Goal: Task Accomplishment & Management: Manage account settings

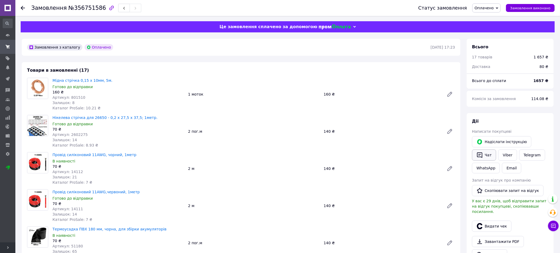
click at [487, 155] on button "Чат" at bounding box center [484, 154] width 24 height 11
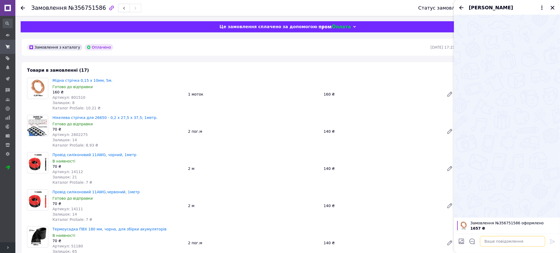
click at [494, 239] on textarea at bounding box center [512, 241] width 65 height 11
paste textarea "20451225207125"
type textarea "20451225207125"
drag, startPoint x: 510, startPoint y: 241, endPoint x: 470, endPoint y: 243, distance: 39.5
click at [470, 243] on textarea "20451225207125" at bounding box center [507, 241] width 76 height 11
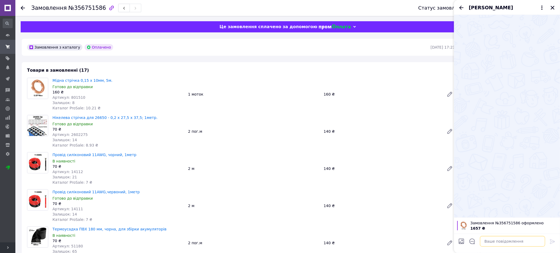
click at [508, 240] on textarea at bounding box center [512, 241] width 65 height 11
click at [503, 241] on textarea at bounding box center [512, 241] width 65 height 11
paste textarea "Добрий день! Ваше буде сьогодні відправлено! Номер для відстеження ТТН: 2045122…"
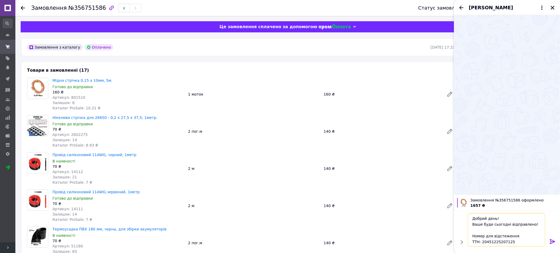
scroll to position [12, 0]
type textarea "Добрий день! Ваше буде сьогодні відправлено! Номер для відстеження ТТН: 2045122…"
click at [553, 241] on icon at bounding box center [552, 241] width 5 height 5
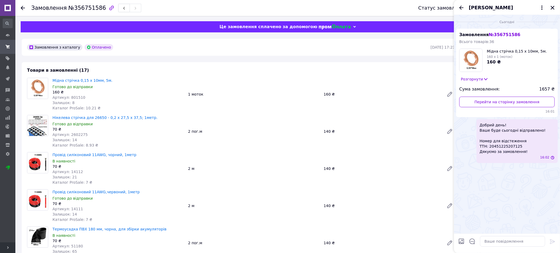
scroll to position [0, 0]
click at [553, 7] on icon "Закрити" at bounding box center [552, 7] width 5 height 5
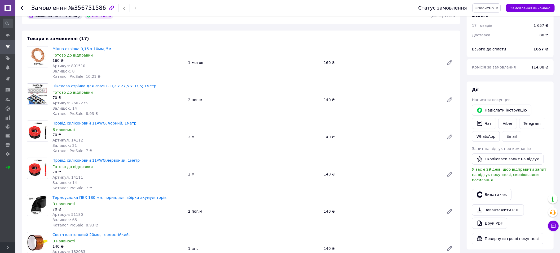
scroll to position [80, 0]
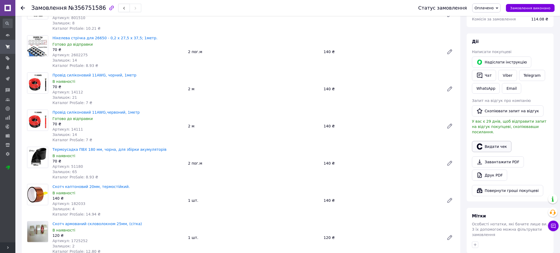
click at [495, 143] on button "Видати чек" at bounding box center [491, 146] width 39 height 11
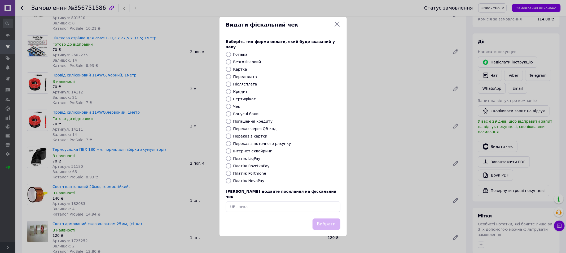
drag, startPoint x: 227, startPoint y: 165, endPoint x: 297, endPoint y: 166, distance: 70.5
click at [227, 165] on input "Платіж RozetkaPay" at bounding box center [228, 165] width 5 height 5
radio input "true"
click at [333, 218] on button "Вибрати" at bounding box center [327, 223] width 28 height 11
click at [338, 27] on icon at bounding box center [337, 24] width 6 height 6
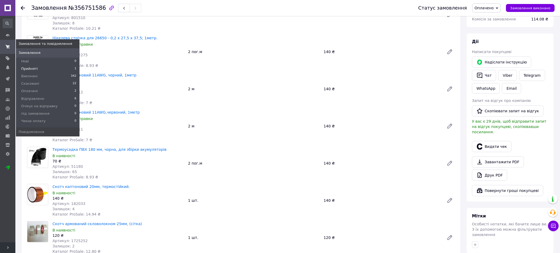
click at [39, 67] on li "Прийняті 1" at bounding box center [48, 68] width 64 height 7
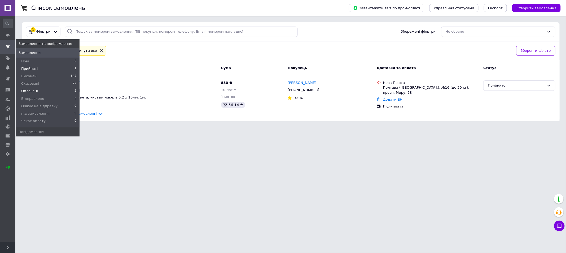
click at [35, 91] on span "Оплачені" at bounding box center [29, 91] width 17 height 5
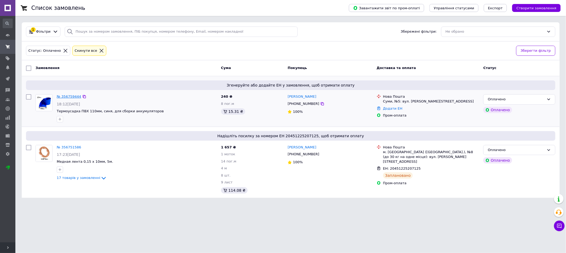
click at [65, 98] on link "№ 356759444" at bounding box center [69, 96] width 24 height 4
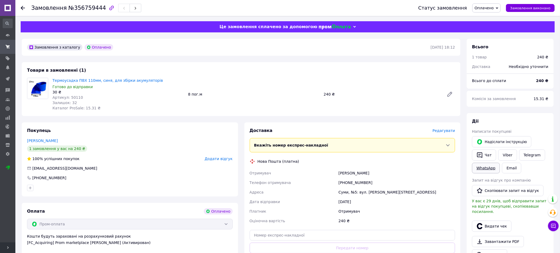
scroll to position [40, 0]
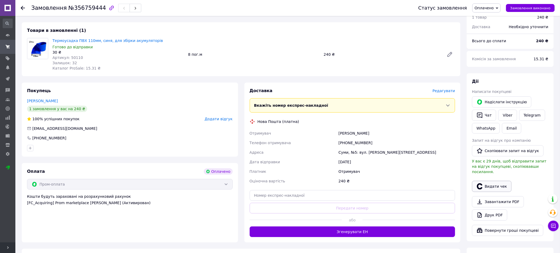
click at [494, 183] on button "Видати чек" at bounding box center [491, 186] width 39 height 11
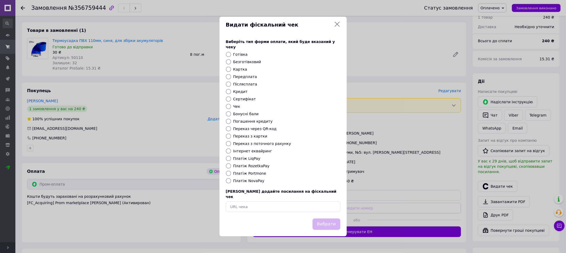
click at [228, 165] on input "Платіж RozetkaPay" at bounding box center [228, 165] width 5 height 5
radio input "true"
click at [330, 222] on button "Вибрати" at bounding box center [327, 223] width 28 height 11
click at [336, 27] on icon at bounding box center [337, 24] width 6 height 6
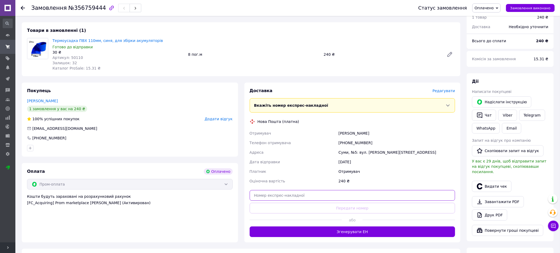
click at [314, 194] on input "text" at bounding box center [353, 195] width 206 height 11
paste input "20451225212103"
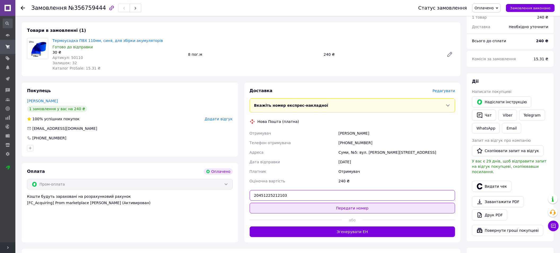
type input "20451225212103"
click at [372, 207] on button "Передати номер" at bounding box center [353, 208] width 206 height 11
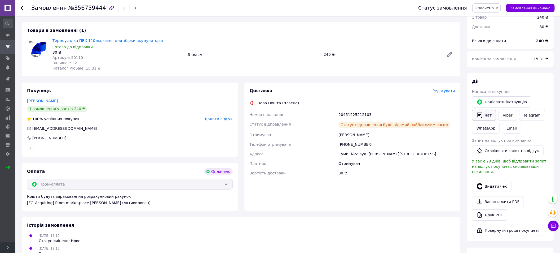
click at [489, 116] on button "Чат" at bounding box center [484, 114] width 24 height 11
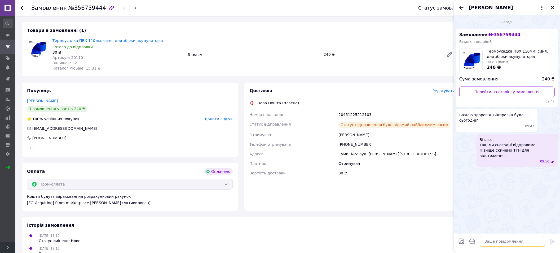
click at [494, 241] on textarea at bounding box center [512, 241] width 65 height 11
paste textarea "Номер для відстеження ТТН: 20451225212103 Дякуємо за замовлення!"
type textarea "Номер для відстеження ТТН: 20451225212103 Дякуємо за замовлення!"
click at [553, 241] on icon at bounding box center [552, 241] width 5 height 5
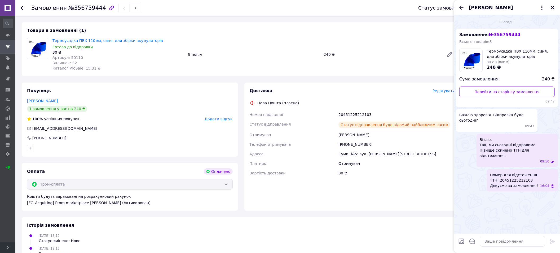
scroll to position [0, 0]
click at [552, 8] on icon "Закрити" at bounding box center [552, 7] width 5 height 5
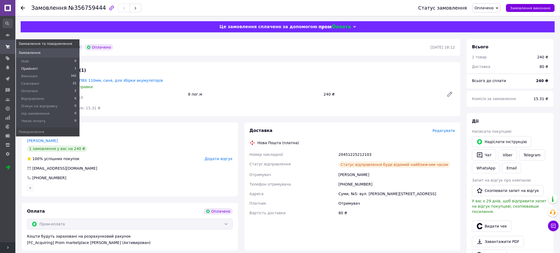
click at [24, 67] on span "Прийняті" at bounding box center [29, 68] width 16 height 5
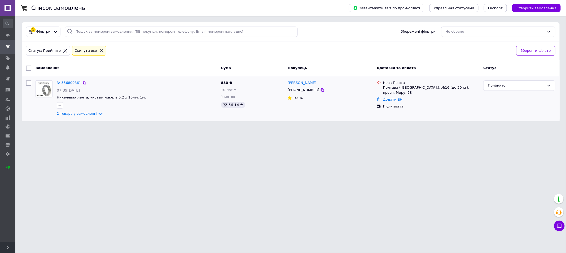
click at [389, 97] on link "Додати ЕН" at bounding box center [392, 99] width 19 height 4
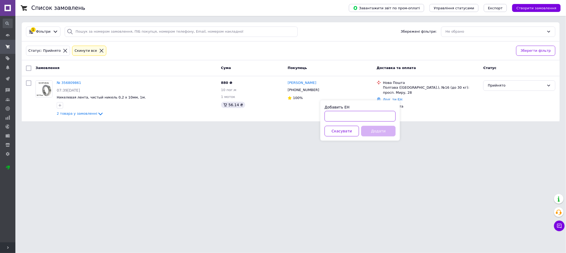
click at [351, 116] on input "Добавить ЕН" at bounding box center [359, 116] width 71 height 11
paste input "20451225214077"
type input "20451225214077"
click at [380, 132] on button "Додати" at bounding box center [378, 131] width 34 height 11
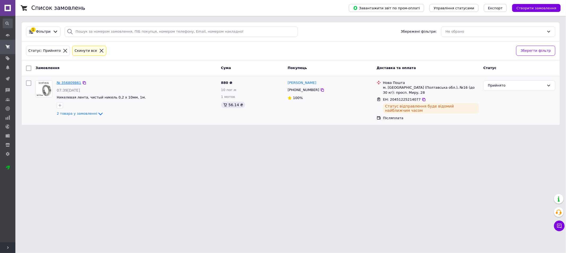
click at [73, 81] on link "№ 356809861" at bounding box center [69, 83] width 24 height 4
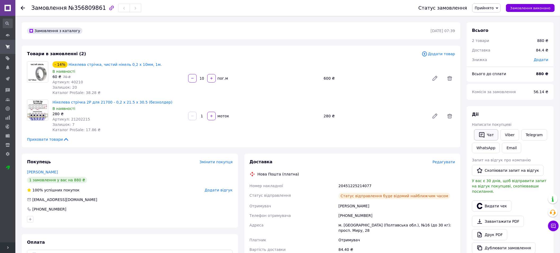
click at [494, 133] on button "Чат" at bounding box center [486, 134] width 24 height 11
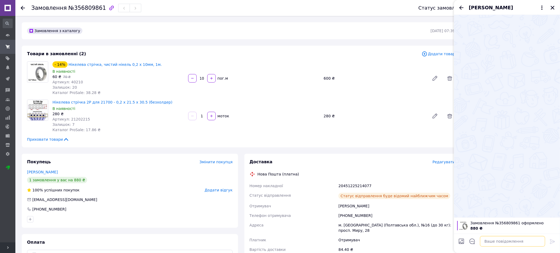
click at [491, 240] on textarea at bounding box center [512, 241] width 65 height 11
paste textarea "Добрий день! Ваше буде сьогодні відправлено! 880грн ПІСЛЯПЛАТА! Номер для відст…"
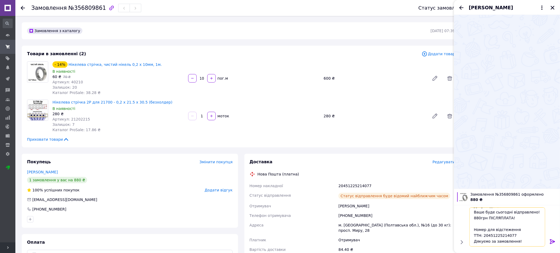
type textarea "Добрий день! Ваше буде сьогодні відправлено! 880грн ПІСЛЯПЛАТА! Номер для відст…"
click at [553, 242] on icon at bounding box center [552, 241] width 6 height 6
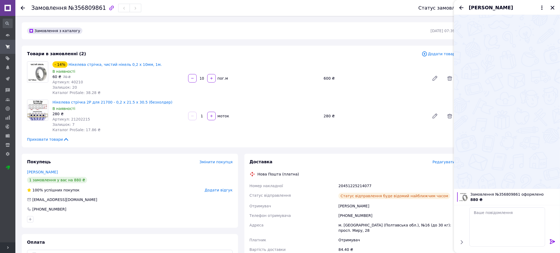
scroll to position [0, 0]
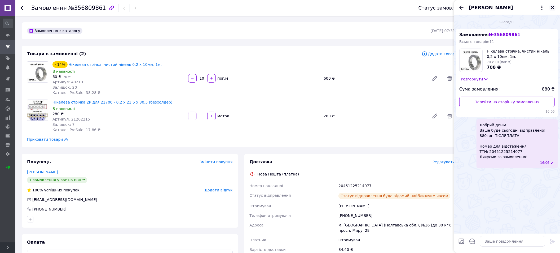
click at [556, 7] on button "Закрити" at bounding box center [552, 8] width 6 height 6
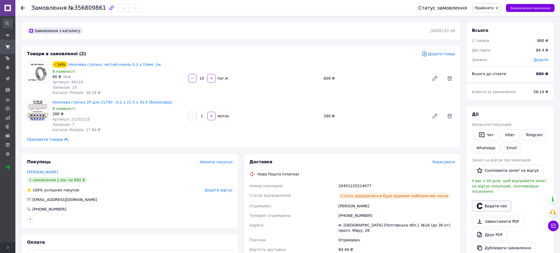
click at [504, 204] on button "Видати чек" at bounding box center [491, 205] width 39 height 11
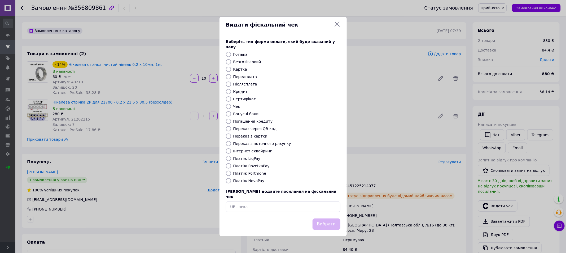
drag, startPoint x: 228, startPoint y: 180, endPoint x: 286, endPoint y: 174, distance: 57.8
click at [228, 181] on input "Платіж NovaPay" at bounding box center [228, 180] width 5 height 5
radio input "true"
click at [332, 222] on button "Вибрати" at bounding box center [327, 223] width 28 height 11
click at [336, 27] on icon at bounding box center [337, 24] width 6 height 6
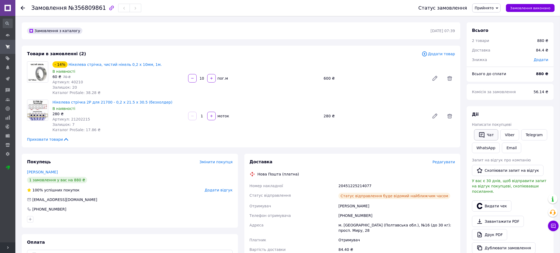
click at [491, 135] on button "Чат" at bounding box center [486, 134] width 24 height 11
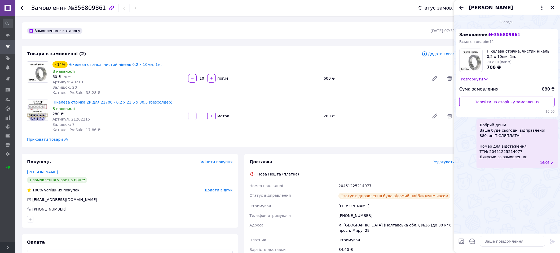
click at [556, 9] on div "[PERSON_NAME]" at bounding box center [507, 7] width 106 height 15
click at [554, 7] on icon "Закрити" at bounding box center [552, 7] width 5 height 5
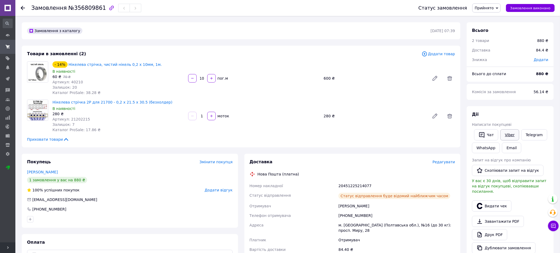
click at [508, 134] on link "Viber" at bounding box center [509, 134] width 19 height 11
click at [510, 137] on link "Viber" at bounding box center [509, 134] width 19 height 11
drag, startPoint x: 553, startPoint y: 225, endPoint x: 552, endPoint y: 213, distance: 12.2
click at [553, 226] on icon at bounding box center [553, 225] width 5 height 5
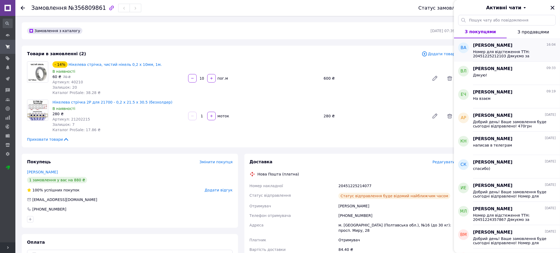
click at [487, 50] on span "Номер для відстеження ТТН: 20451225212103 Дякуємо за замовлення!" at bounding box center [510, 54] width 75 height 8
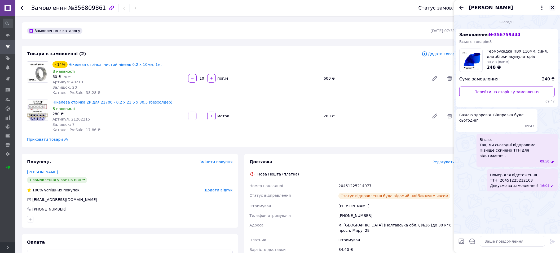
click at [554, 7] on icon "Закрити" at bounding box center [552, 7] width 5 height 5
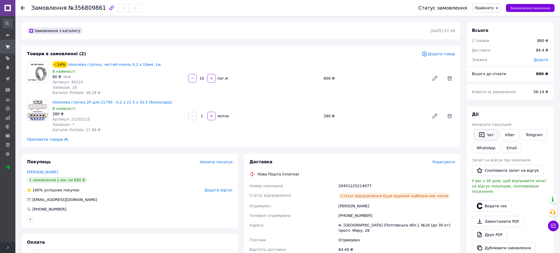
click at [492, 134] on button "Чат" at bounding box center [486, 134] width 24 height 11
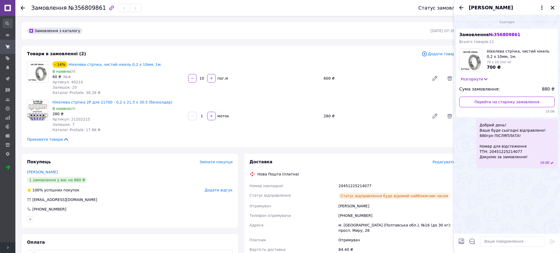
click at [516, 138] on span "Добрий день! Ваше буде сьогодні відправлено! 880грн ПІСЛЯПЛАТА! Номер для відст…" at bounding box center [513, 140] width 66 height 37
click at [520, 171] on button "Редагувати" at bounding box center [526, 176] width 64 height 11
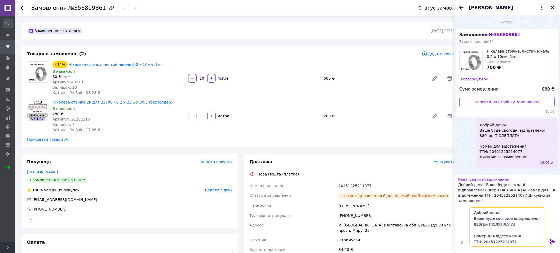
click at [483, 218] on textarea "Добрий день! Ваше буде сьогодні відправлено! 880грн ПІСЛЯПЛАТА! Номер для відст…" at bounding box center [507, 226] width 76 height 39
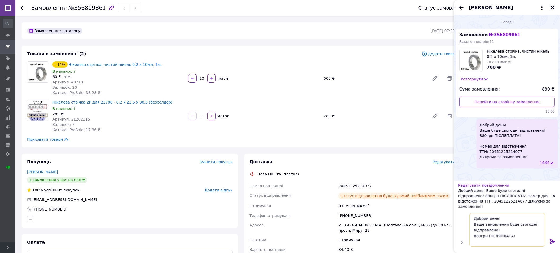
type textarea "Добрий день! Ваше замовлення буде сьогодні відправлено! 880грн ПІСЛЯПЛАТА! Номе…"
click at [552, 241] on icon at bounding box center [552, 241] width 6 height 6
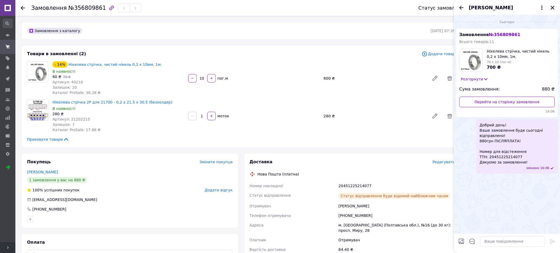
click at [552, 9] on icon "Закрити" at bounding box center [552, 7] width 5 height 5
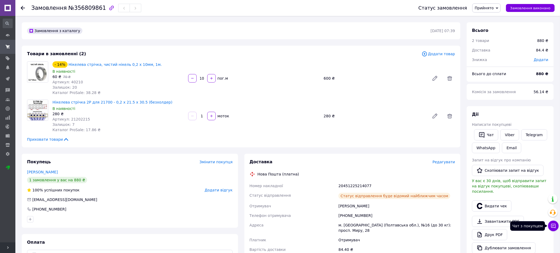
click at [557, 228] on button "Чат з покупцем" at bounding box center [553, 225] width 11 height 11
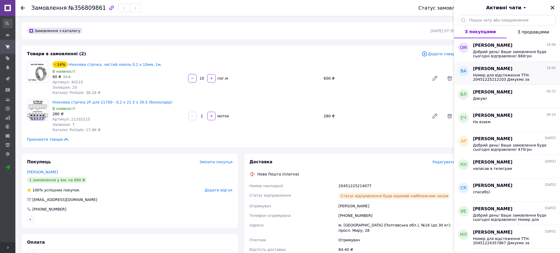
click at [508, 75] on span "Номер для відстеження ТТН: 20451225212103 Дякуємо за замовлення!" at bounding box center [510, 77] width 75 height 8
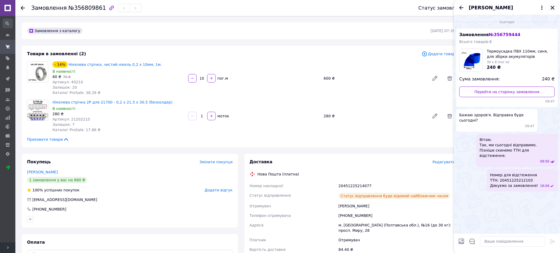
click at [553, 7] on icon "Закрити" at bounding box center [552, 7] width 5 height 5
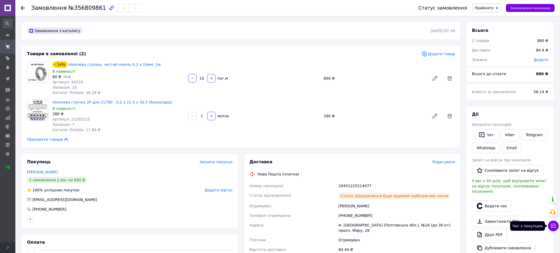
click at [553, 225] on icon at bounding box center [553, 225] width 5 height 5
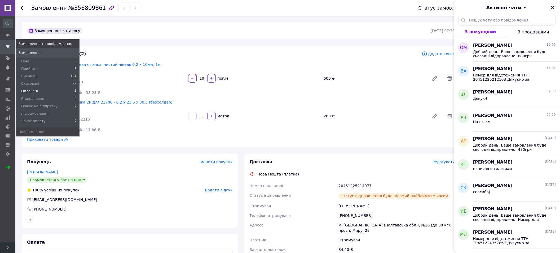
click at [34, 90] on span "Оплачені" at bounding box center [29, 91] width 17 height 5
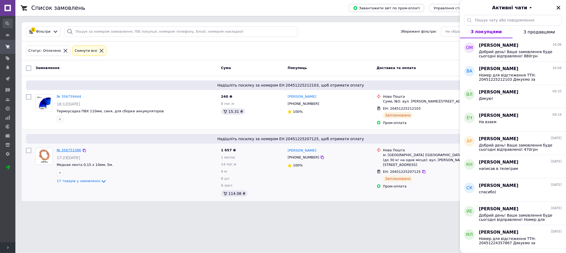
click at [69, 150] on link "№ 356751586" at bounding box center [69, 150] width 24 height 4
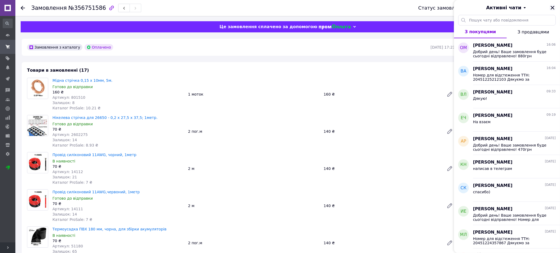
click at [554, 7] on icon "Закрити" at bounding box center [552, 7] width 5 height 5
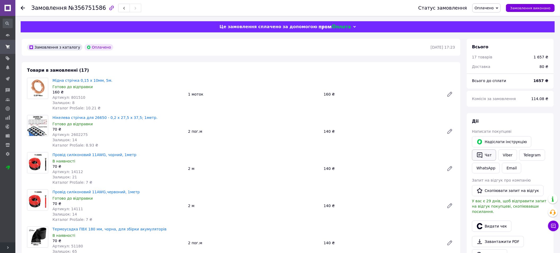
click at [490, 154] on button "Чат" at bounding box center [484, 154] width 24 height 11
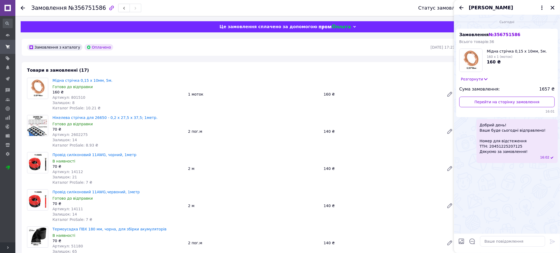
click at [506, 137] on span "Добрий день! Ваше буде сьогодні відправлено! Номер для відстеження ТТН: 2045122…" at bounding box center [513, 138] width 66 height 32
click at [514, 167] on button "Редагувати" at bounding box center [526, 171] width 64 height 11
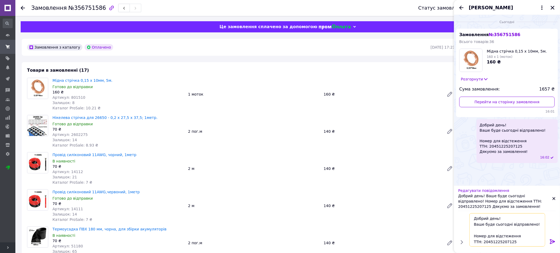
click at [484, 225] on textarea "Добрий день! Ваше буде сьогодні відправлено! Номер для відстеження ТТН: 2045122…" at bounding box center [507, 229] width 76 height 33
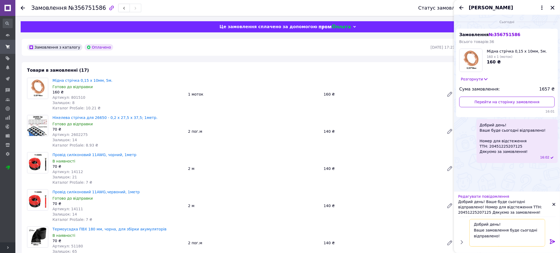
type textarea "Добрий день! Ваше замовлення буде сьогодні відправлено! Номер для відстеження Т…"
click at [552, 242] on icon at bounding box center [552, 241] width 6 height 6
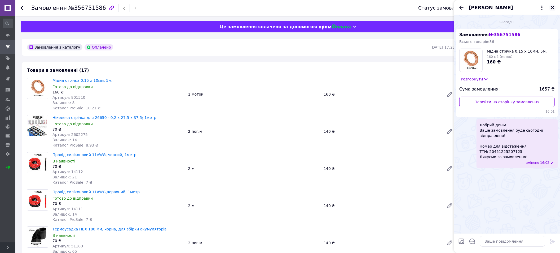
click at [554, 7] on icon "Закрити" at bounding box center [552, 7] width 5 height 5
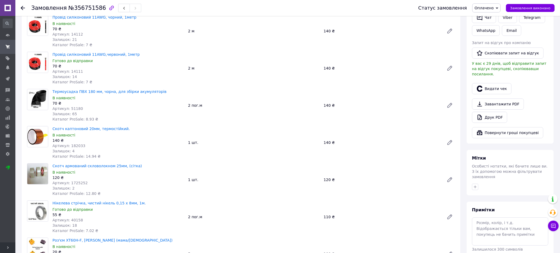
scroll to position [119, 0]
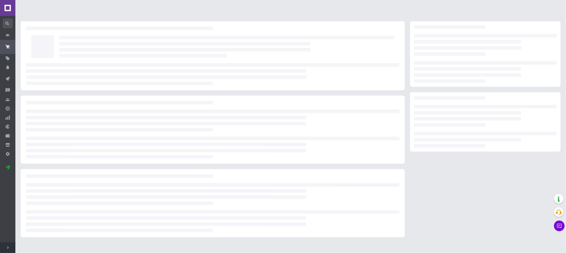
click at [10, 245] on span "Розгорнути" at bounding box center [7, 247] width 15 height 11
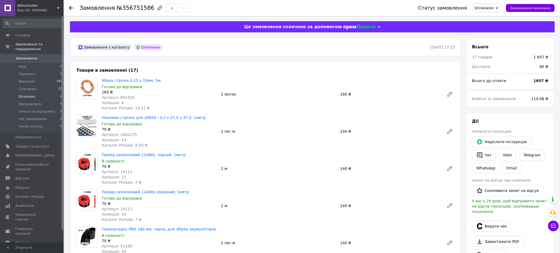
click at [36, 93] on li "Оплачені 2" at bounding box center [32, 96] width 65 height 7
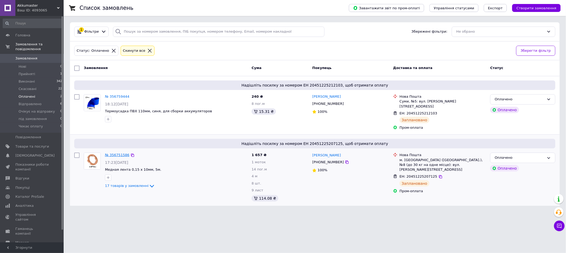
click at [108, 153] on link "№ 356751586" at bounding box center [117, 155] width 24 height 4
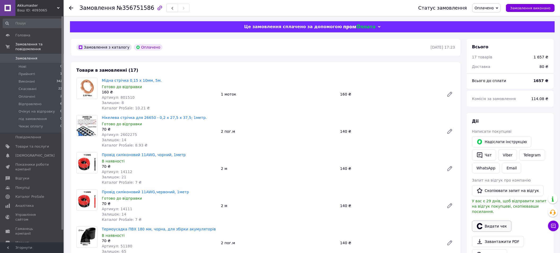
click at [497, 221] on button "Видати чек" at bounding box center [491, 225] width 39 height 11
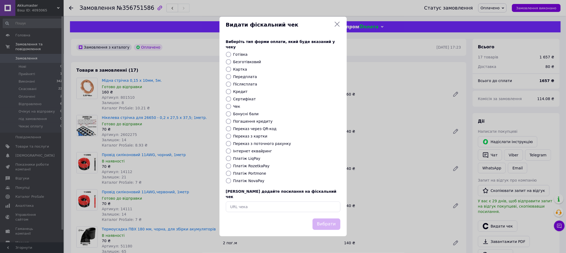
drag, startPoint x: 227, startPoint y: 166, endPoint x: 237, endPoint y: 168, distance: 9.6
click at [228, 166] on input "Платіж RozetkaPay" at bounding box center [228, 165] width 5 height 5
radio input "true"
click at [328, 219] on button "Вибрати" at bounding box center [327, 223] width 28 height 11
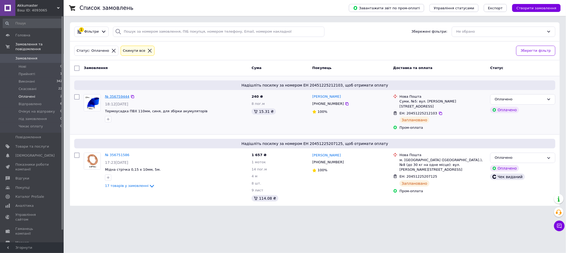
click at [115, 96] on link "№ 356759444" at bounding box center [117, 96] width 24 height 4
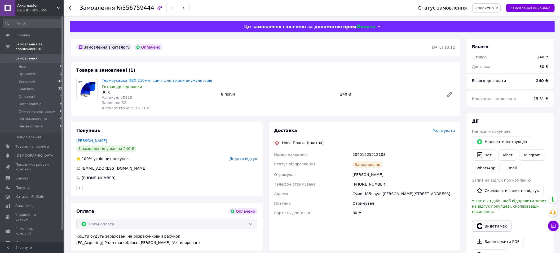
click at [501, 222] on button "Видати чек" at bounding box center [491, 225] width 39 height 11
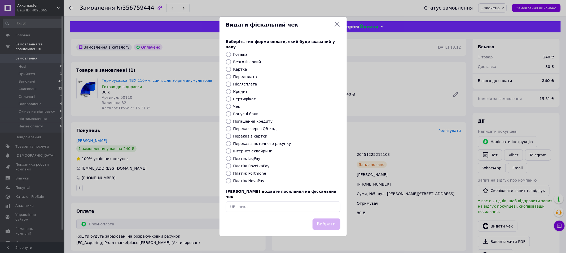
click at [227, 166] on input "Платіж RozetkaPay" at bounding box center [228, 165] width 5 height 5
radio input "true"
click at [324, 219] on button "Вибрати" at bounding box center [327, 223] width 28 height 11
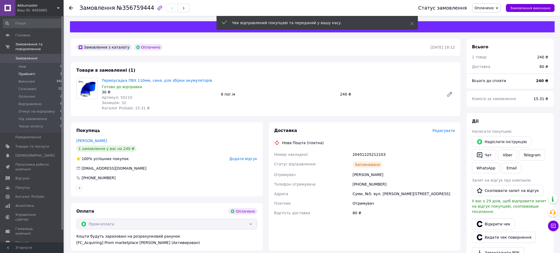
click at [28, 72] on span "Прийняті" at bounding box center [27, 74] width 16 height 5
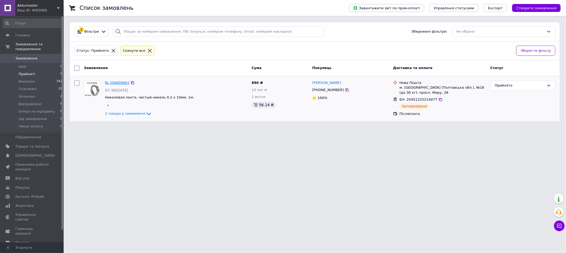
click at [112, 82] on link "№ 356809861" at bounding box center [117, 83] width 24 height 4
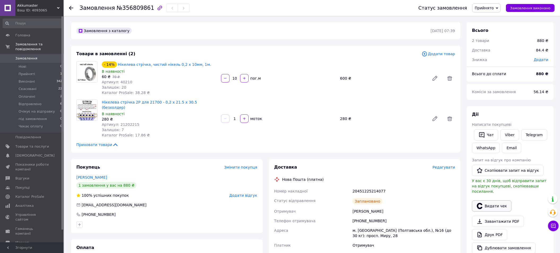
click at [498, 200] on button "Видати чек" at bounding box center [491, 205] width 39 height 11
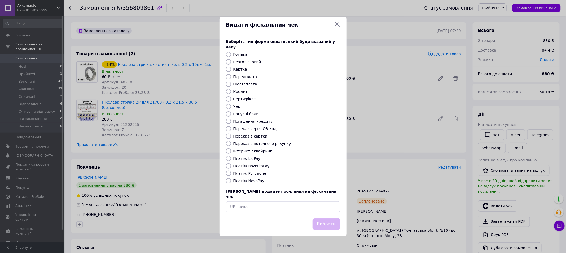
click at [229, 180] on input "Платіж NovaPay" at bounding box center [228, 180] width 5 height 5
radio input "true"
click at [325, 219] on button "Вибрати" at bounding box center [327, 223] width 28 height 11
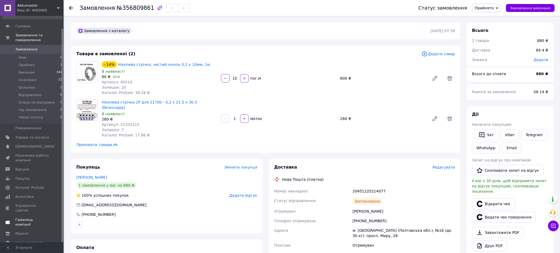
scroll to position [13, 0]
click at [31, 236] on span "Налаштування" at bounding box center [28, 238] width 27 height 5
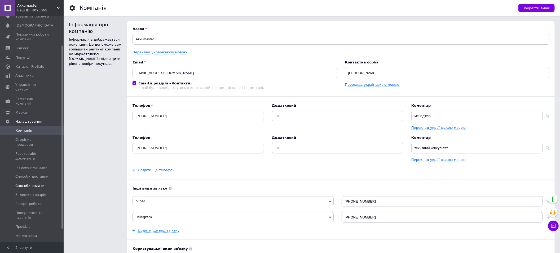
scroll to position [53, 0]
click at [22, 222] on span "Менеджери" at bounding box center [25, 224] width 21 height 5
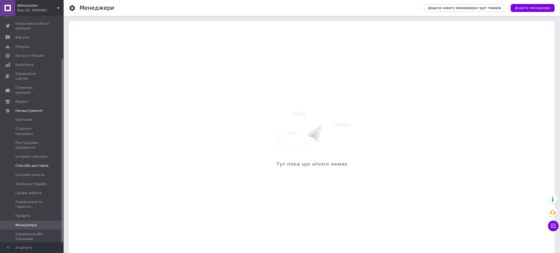
click at [28, 163] on span "Способи доставки" at bounding box center [31, 165] width 33 height 5
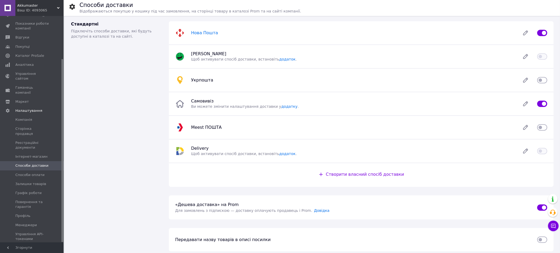
click at [203, 33] on span "Нова Пошта" at bounding box center [204, 32] width 27 height 5
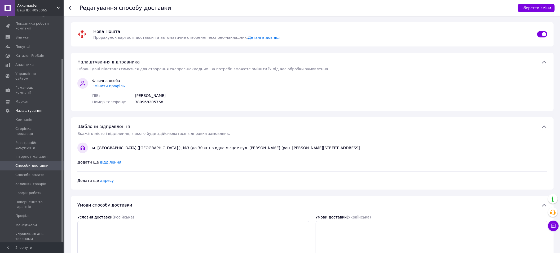
click at [106, 85] on span "Змінити профіль" at bounding box center [108, 86] width 33 height 4
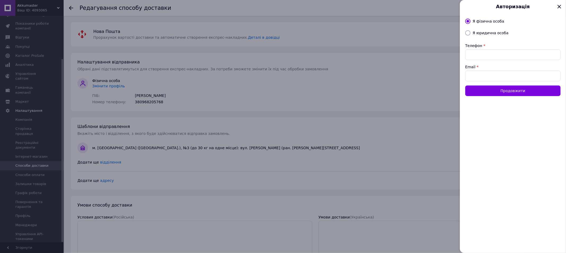
click at [468, 32] on input "Я юридична особа" at bounding box center [467, 32] width 5 height 5
radio input "true"
radio input "false"
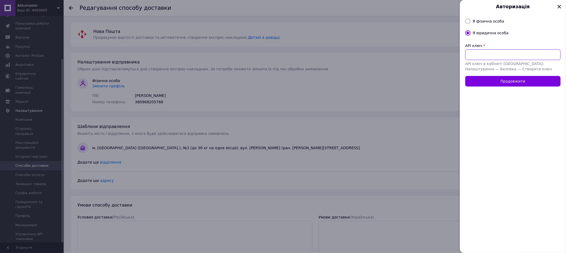
click at [475, 55] on input "API ключ" at bounding box center [512, 54] width 95 height 11
paste input "dd218ef62228e5ff6da4a30c2f3d7b4c"
type input "dd218ef62228e5ff6da4a30c2f3d7b4c"
click at [514, 81] on button "Продовжити" at bounding box center [512, 81] width 95 height 11
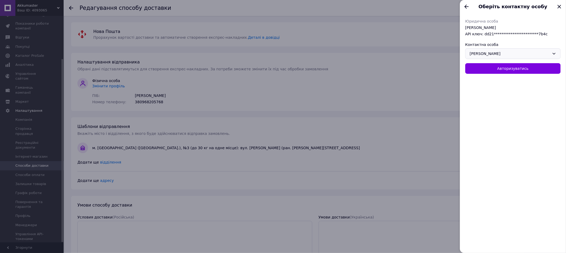
click at [552, 53] on div "[PERSON_NAME]" at bounding box center [512, 53] width 95 height 11
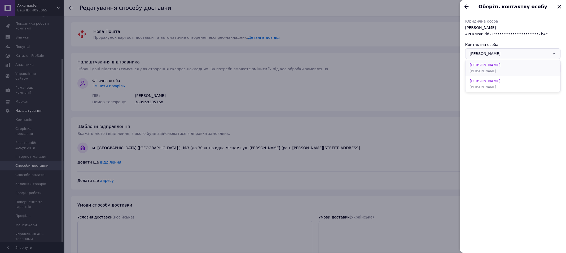
click at [521, 68] on div "[PERSON_NAME] [PERSON_NAME]" at bounding box center [512, 68] width 95 height 16
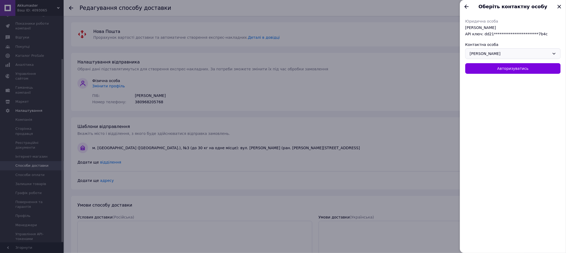
click at [554, 52] on icon at bounding box center [554, 53] width 4 height 4
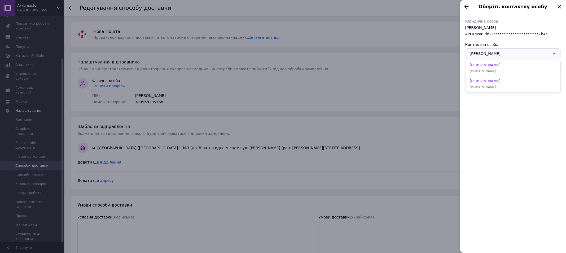
click at [554, 52] on icon at bounding box center [554, 53] width 4 height 4
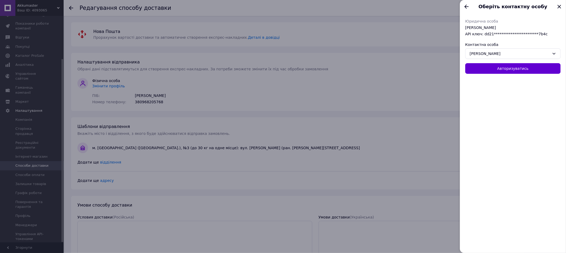
click at [538, 66] on button "Авторизуватись" at bounding box center [512, 68] width 95 height 11
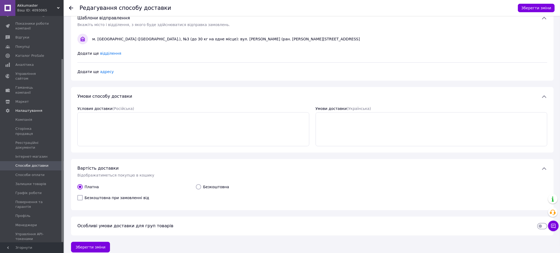
scroll to position [39, 0]
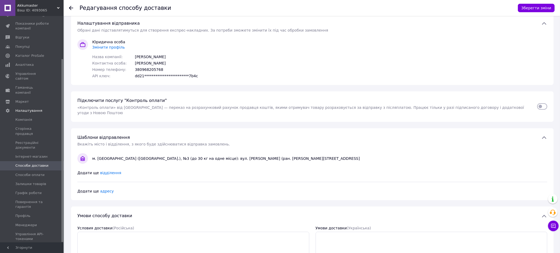
click at [545, 104] on input "checkbox" at bounding box center [542, 106] width 10 height 5
checkbox input "true"
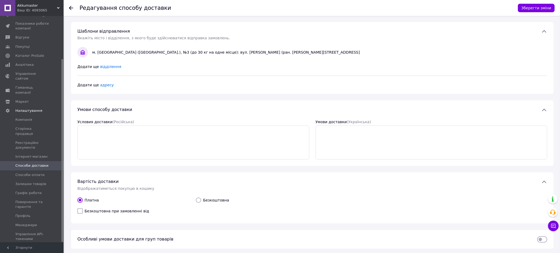
scroll to position [158, 0]
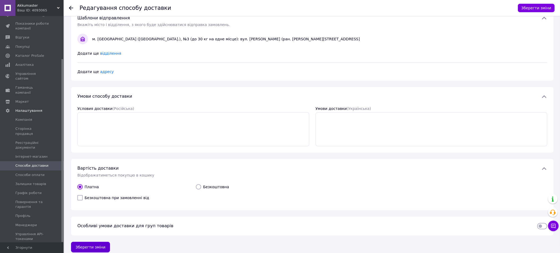
click at [97, 244] on button "Зберегти зміни" at bounding box center [90, 246] width 39 height 11
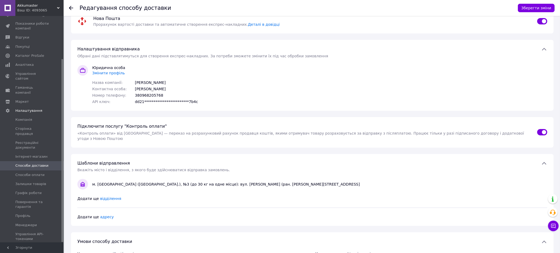
scroll to position [0, 0]
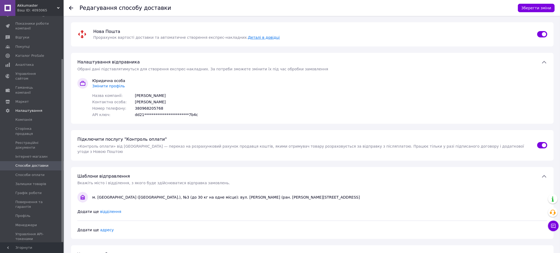
click at [248, 39] on link "Деталі в довідці" at bounding box center [264, 37] width 32 height 4
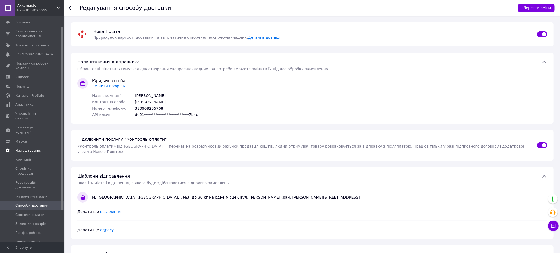
click at [29, 148] on span "Налаштування" at bounding box center [28, 150] width 27 height 5
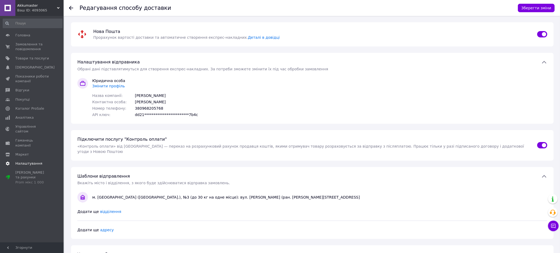
scroll to position [0, 0]
click at [18, 45] on span "Замовлення та повідомлення" at bounding box center [32, 47] width 34 height 10
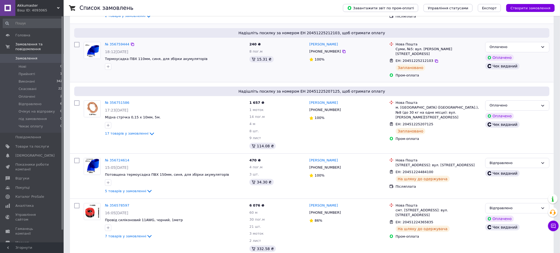
scroll to position [80, 0]
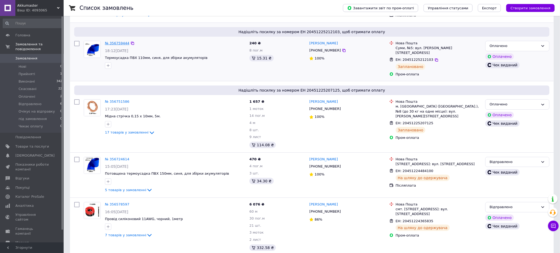
click at [117, 41] on link "№ 356759444" at bounding box center [117, 43] width 24 height 4
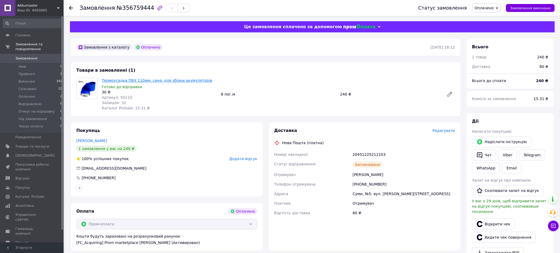
click at [180, 81] on link "Термоусадка ПВХ 110мм, синя, для збірки акумуляторів" at bounding box center [157, 80] width 111 height 4
